Goal: Task Accomplishment & Management: Complete application form

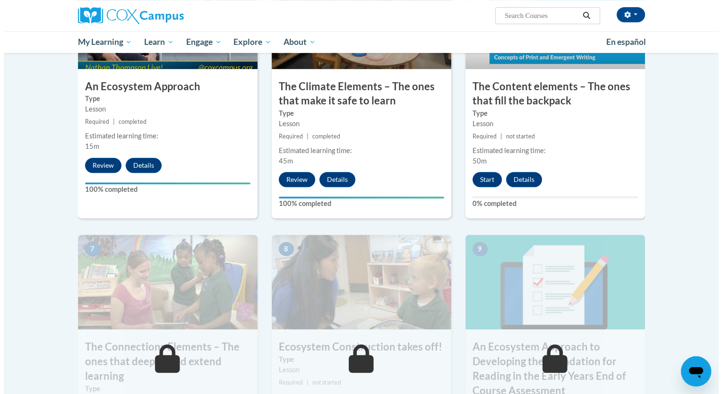
scroll to position [567, 0]
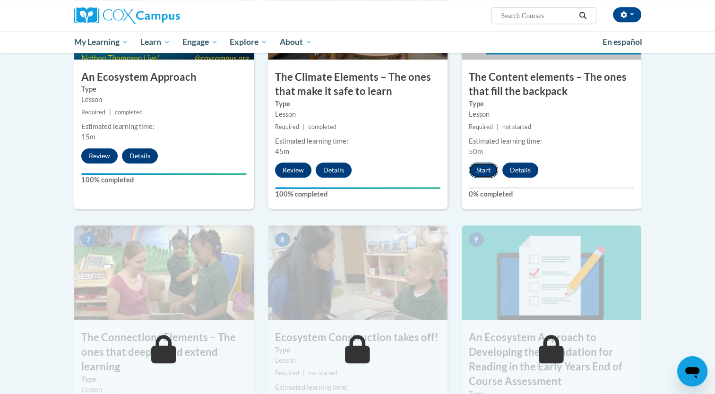
click at [486, 169] on button "Start" at bounding box center [483, 170] width 29 height 15
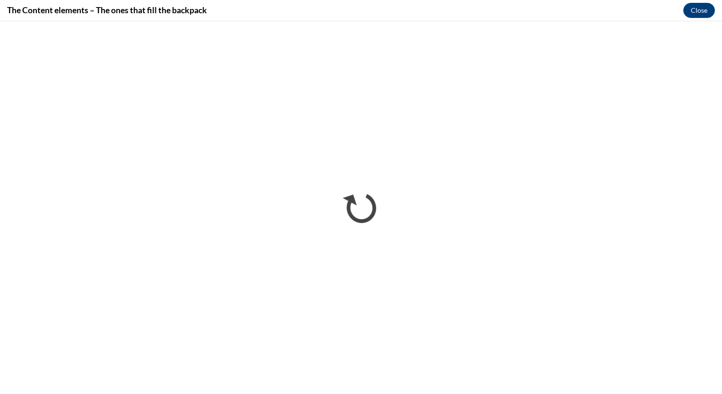
scroll to position [0, 0]
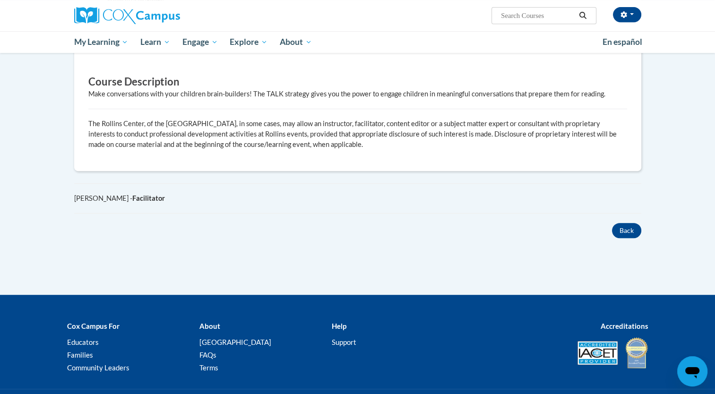
scroll to position [189, 0]
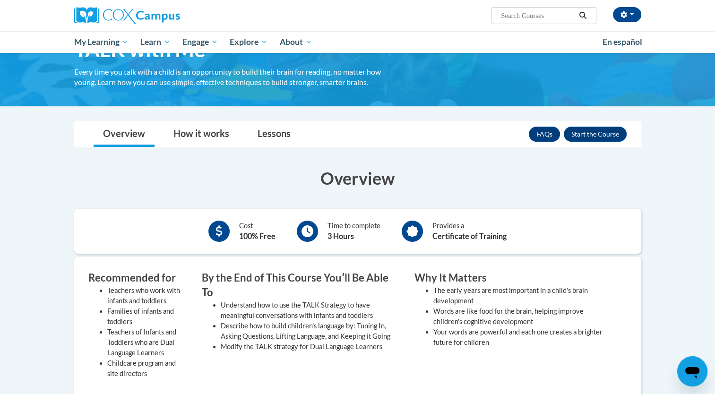
scroll to position [47, 0]
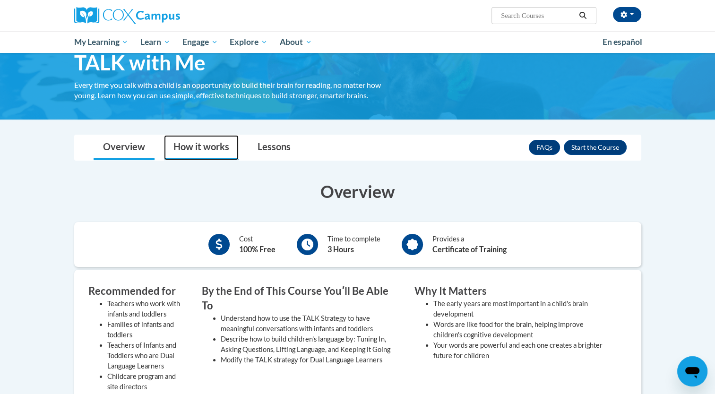
click at [218, 147] on link "How it works" at bounding box center [201, 147] width 75 height 25
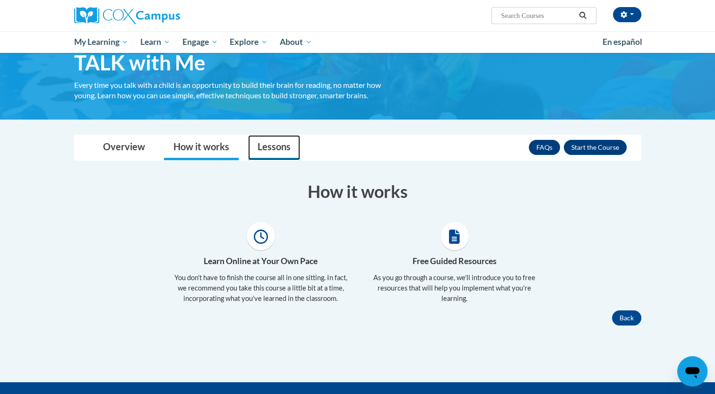
click at [278, 149] on link "Lessons" at bounding box center [274, 147] width 52 height 25
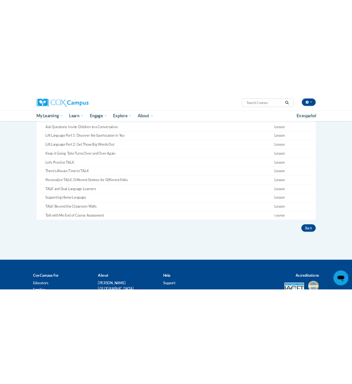
scroll to position [331, 0]
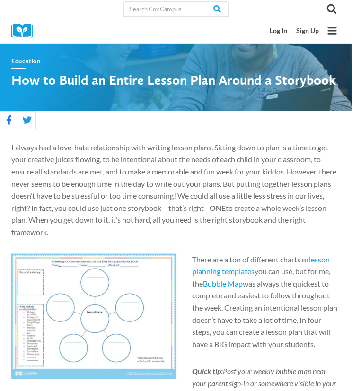
click at [90, 35] on div at bounding box center [80, 31] width 138 height 26
click at [281, 27] on link "Log In" at bounding box center [278, 31] width 26 height 17
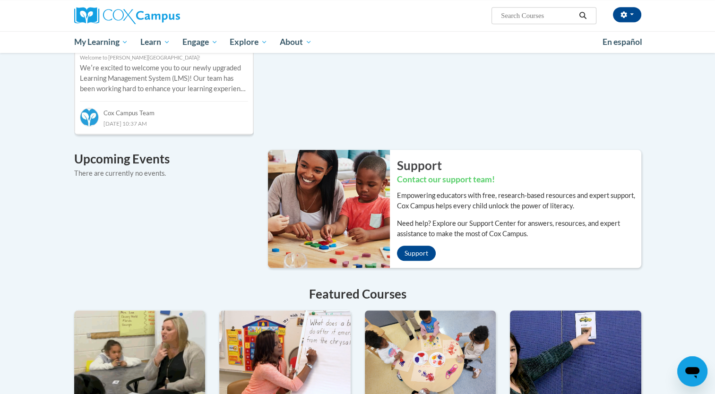
scroll to position [408, 0]
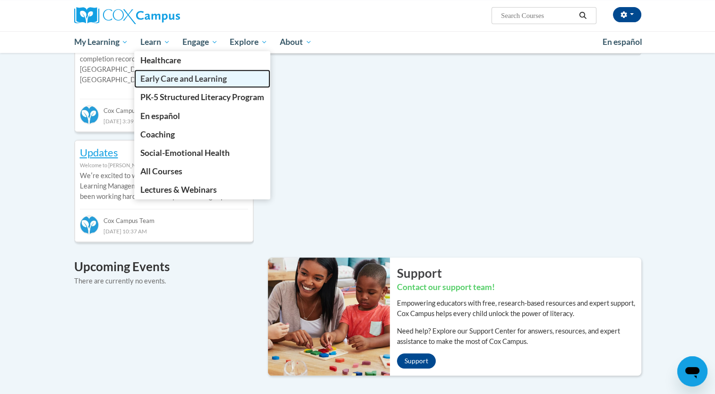
click at [156, 80] on span "Early Care and Learning" at bounding box center [183, 79] width 87 height 10
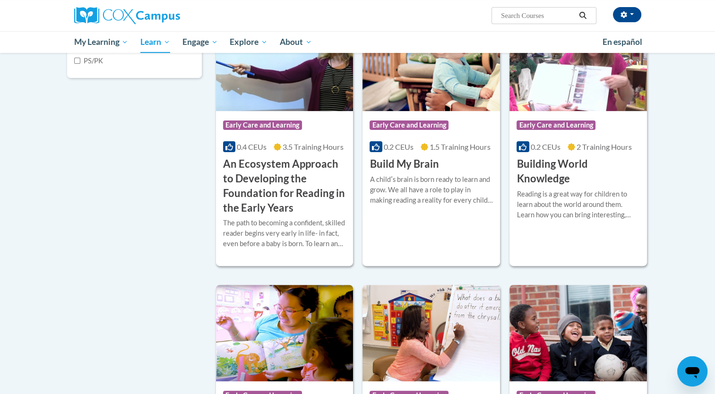
scroll to position [284, 0]
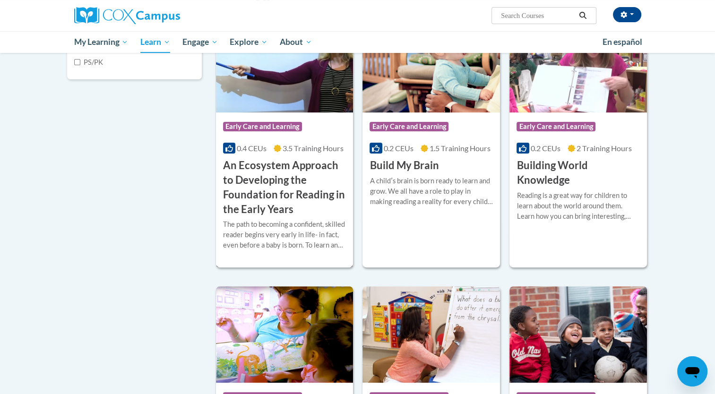
click at [270, 127] on span "Early Care and Learning" at bounding box center [262, 126] width 79 height 9
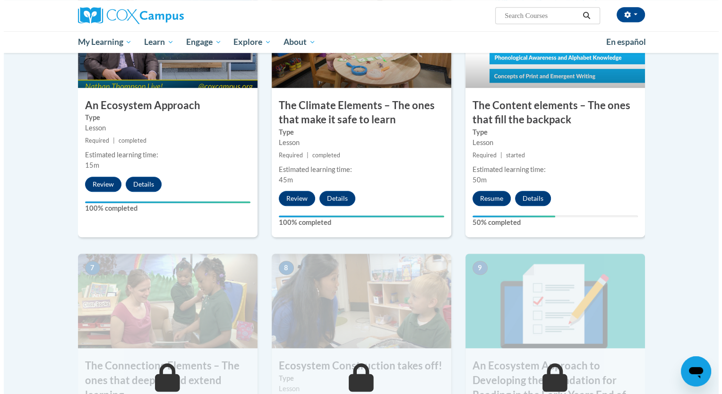
scroll to position [614, 0]
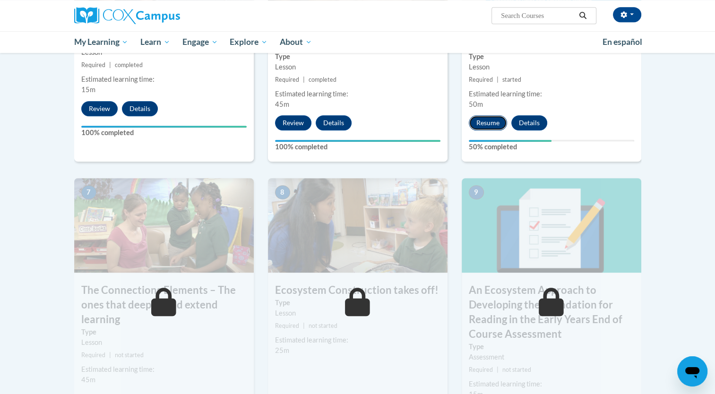
click at [482, 130] on button "Resume" at bounding box center [488, 122] width 38 height 15
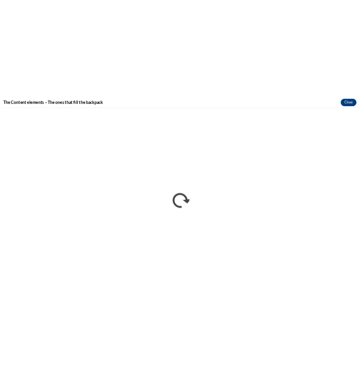
scroll to position [0, 0]
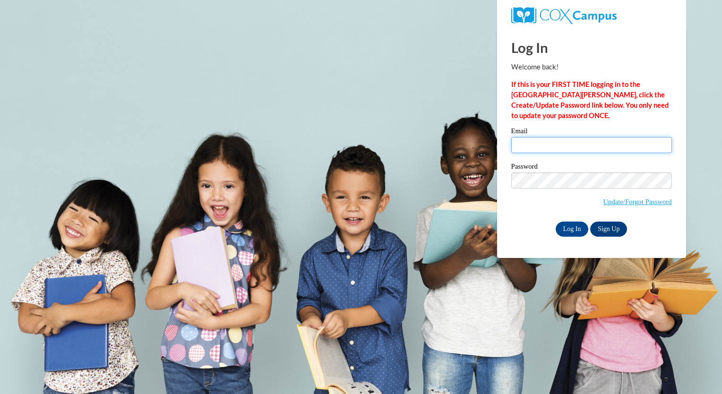
click at [533, 147] on input "Email" at bounding box center [591, 145] width 161 height 16
type input "[EMAIL_ADDRESS][DOMAIN_NAME]"
click at [574, 232] on input "Log In" at bounding box center [572, 229] width 33 height 15
click at [566, 229] on input "Log In" at bounding box center [572, 229] width 33 height 15
click at [566, 228] on input "Log In" at bounding box center [572, 229] width 33 height 15
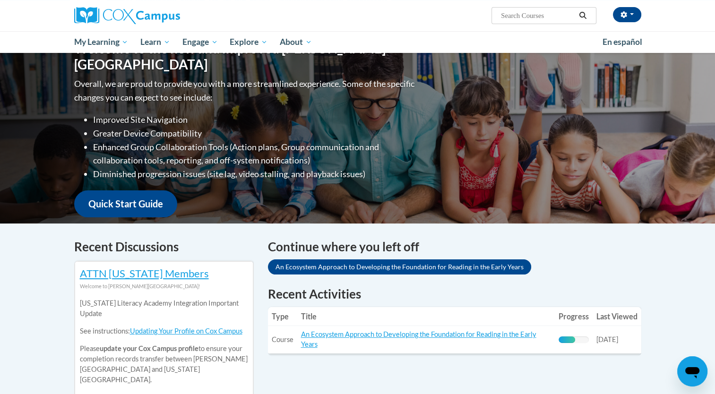
scroll to position [142, 0]
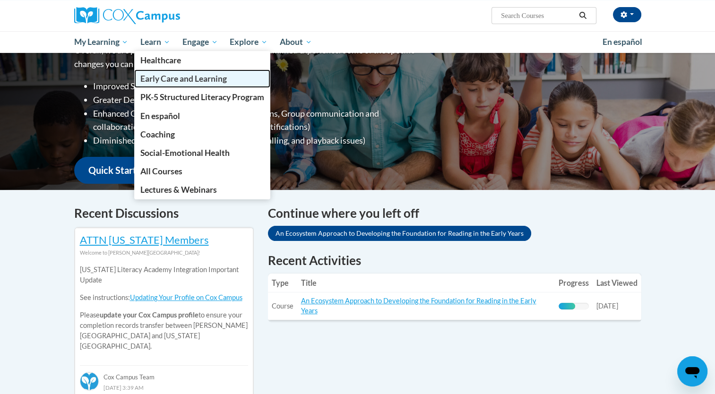
click at [172, 81] on span "Early Care and Learning" at bounding box center [183, 79] width 87 height 10
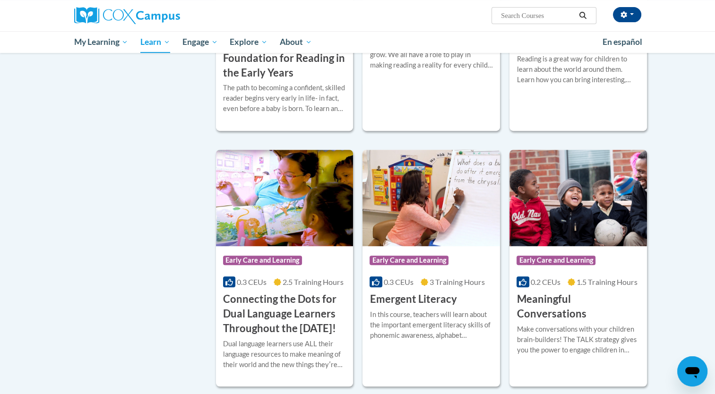
scroll to position [331, 0]
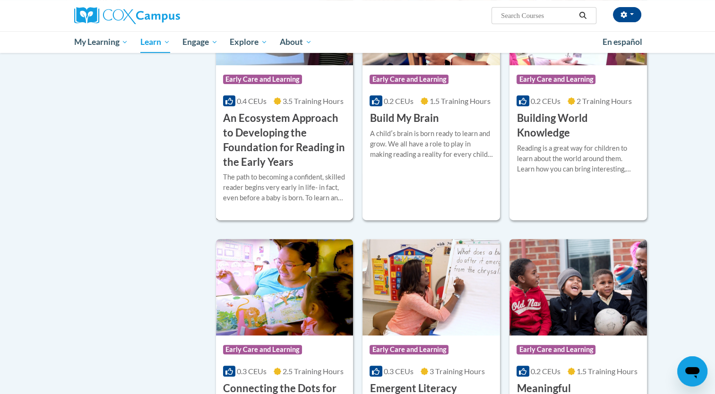
click at [267, 78] on span "Early Care and Learning" at bounding box center [262, 79] width 79 height 9
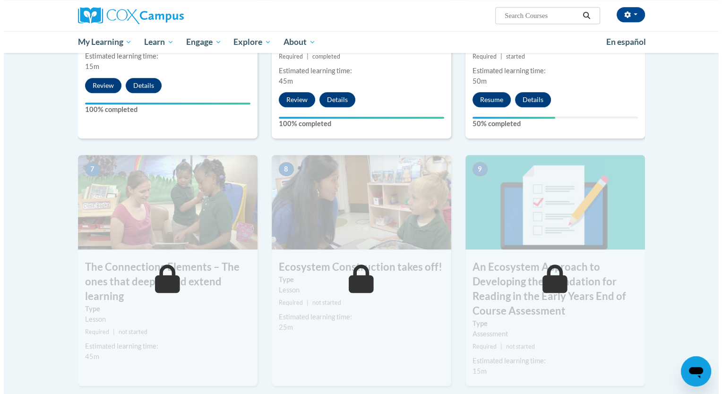
scroll to position [662, 0]
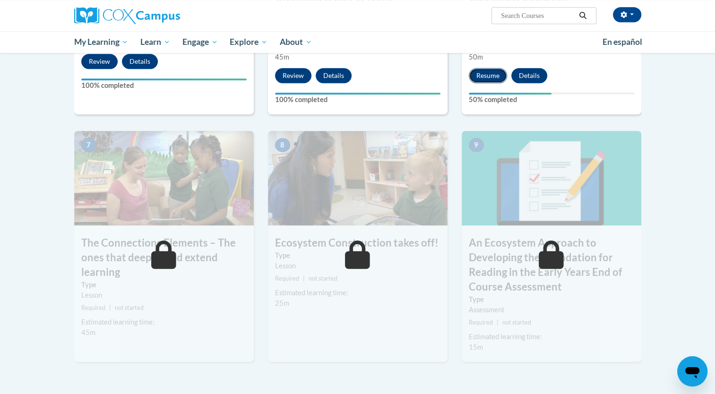
click at [493, 78] on button "Resume" at bounding box center [488, 75] width 38 height 15
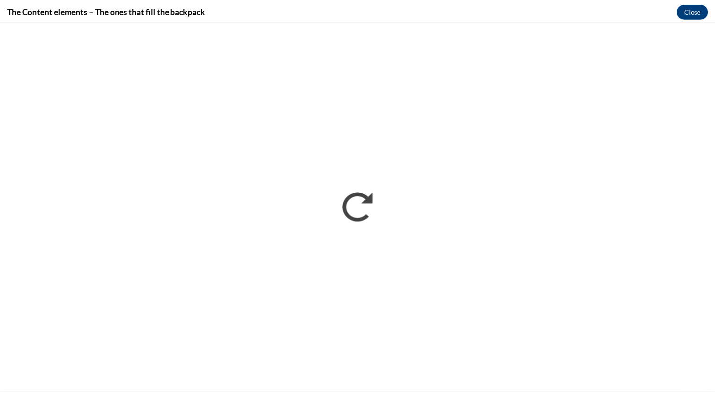
scroll to position [0, 0]
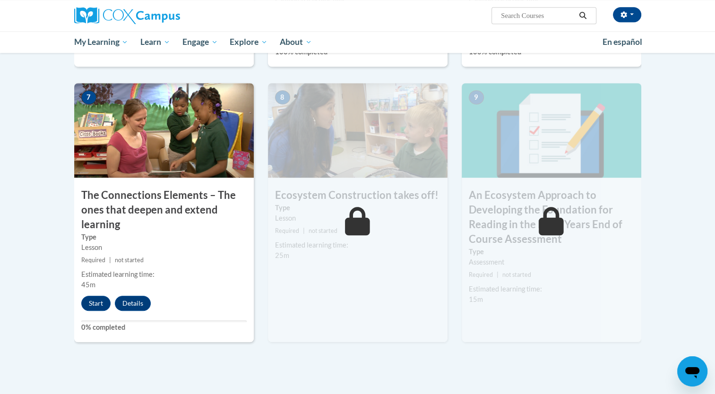
scroll to position [757, 0]
